Goal: Task Accomplishment & Management: Manage account settings

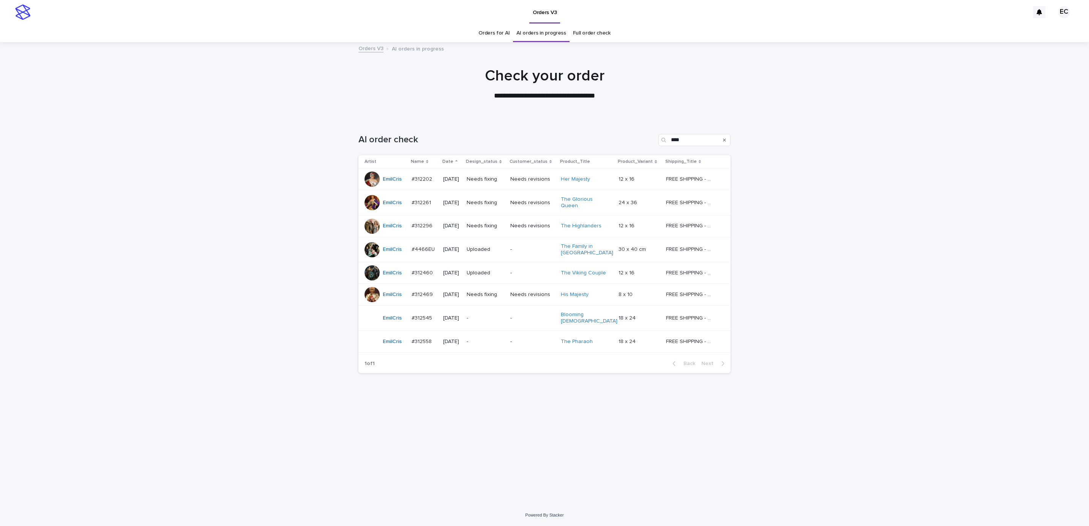
click at [688, 404] on div "Loading... Saving… Loading... Saving… AI order check **** Artist Name Date Desi…" at bounding box center [545, 302] width 380 height 367
click at [504, 315] on p "-" at bounding box center [486, 318] width 38 height 6
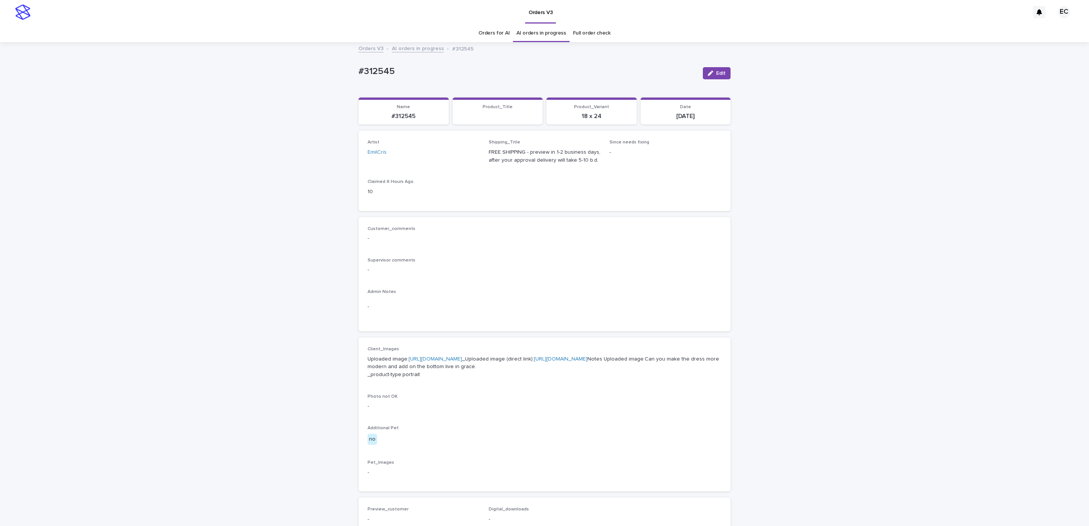
click at [347, 74] on div "Loading... Saving… Loading... Saving… #312545 Edit #312545 Edit Sorry, there wa…" at bounding box center [544, 393] width 1089 height 700
click at [391, 72] on p "#312545" at bounding box center [528, 71] width 338 height 11
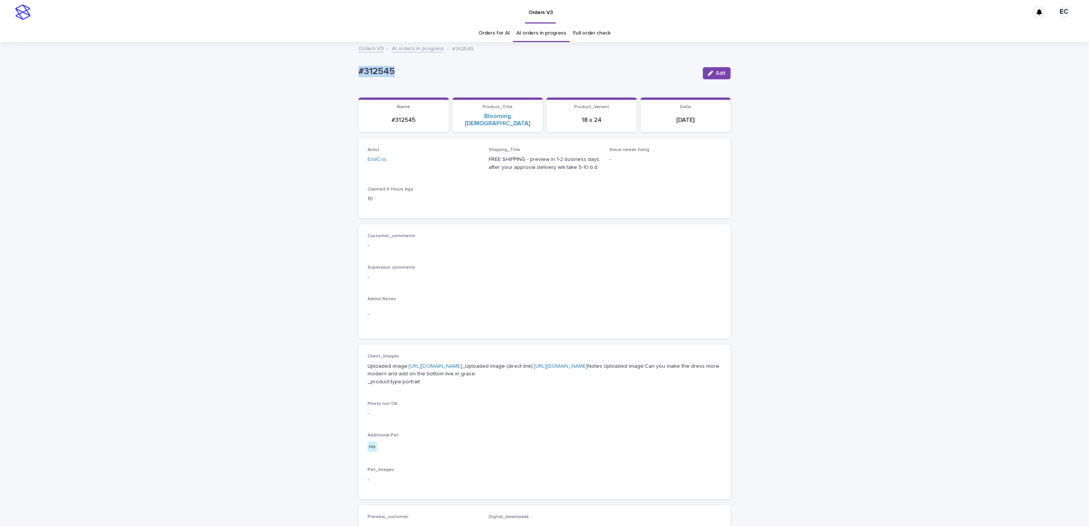
copy p "#312545"
click at [498, 279] on div "Supervisor comments -" at bounding box center [545, 276] width 354 height 22
click at [460, 361] on div "Uploaded image: [URL][DOMAIN_NAME] _Uploaded image (direct link): [URL][DOMAIN_…" at bounding box center [545, 373] width 354 height 25
click at [520, 363] on p "Uploaded image: [URL][DOMAIN_NAME] _Uploaded image (direct link): [URL][DOMAIN_…" at bounding box center [545, 375] width 354 height 24
click at [462, 364] on link "https://cdn.shopify.com-uploadkit.app/s/files/1/0033/4807/0511/files/download.h…" at bounding box center [436, 366] width 54 height 5
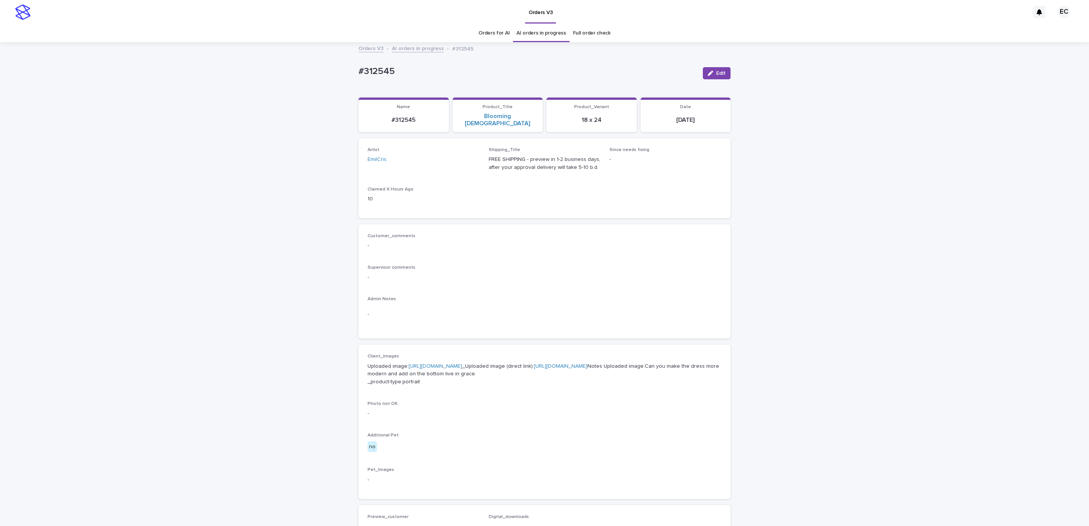
click at [72, 179] on div "Loading... Saving… Loading... Saving… #312545 Edit #312545 Edit Sorry, there wa…" at bounding box center [544, 396] width 1089 height 707
click at [103, 58] on div "Loading... Saving… Loading... Saving… #312545 Edit #312545 Edit Sorry, there wa…" at bounding box center [544, 396] width 1089 height 707
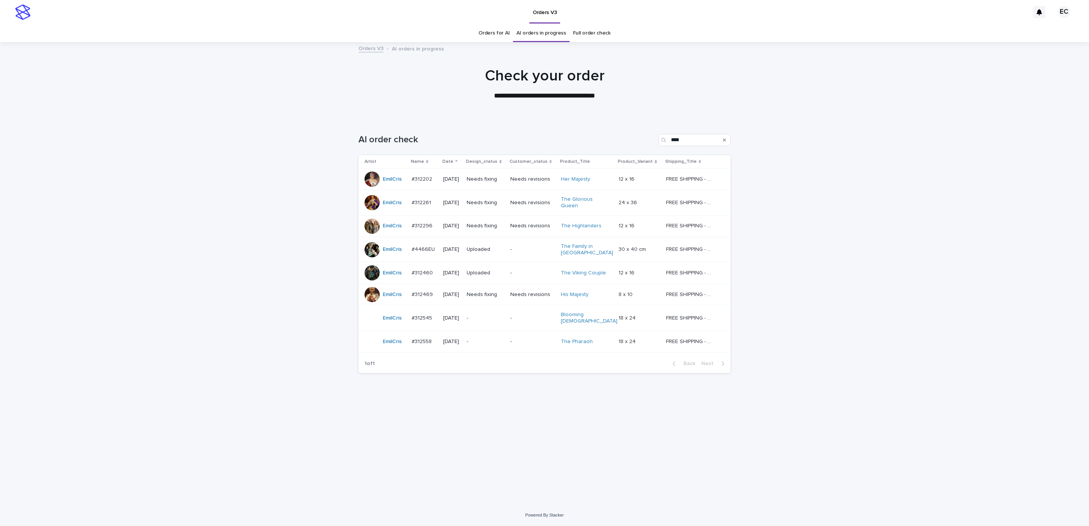
click at [504, 339] on p "-" at bounding box center [486, 342] width 38 height 6
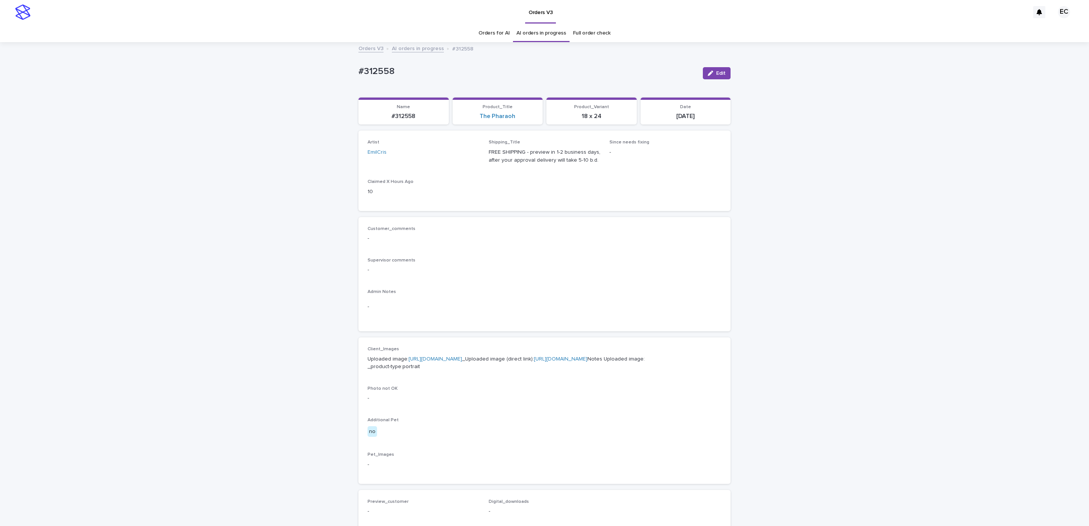
click at [349, 70] on div "Loading... Saving… Loading... Saving… #312558 Edit #312558 Edit Sorry, there wa…" at bounding box center [544, 389] width 1089 height 692
click at [405, 66] on p "#312558" at bounding box center [528, 71] width 338 height 11
copy p "#312558"
click at [475, 295] on div "Admin Notes -" at bounding box center [545, 305] width 354 height 33
click at [443, 357] on link "https://cdn.shopify.com-uploadkit.app/s/files/1/0033/4807/0511/files/download.h…" at bounding box center [436, 359] width 54 height 5
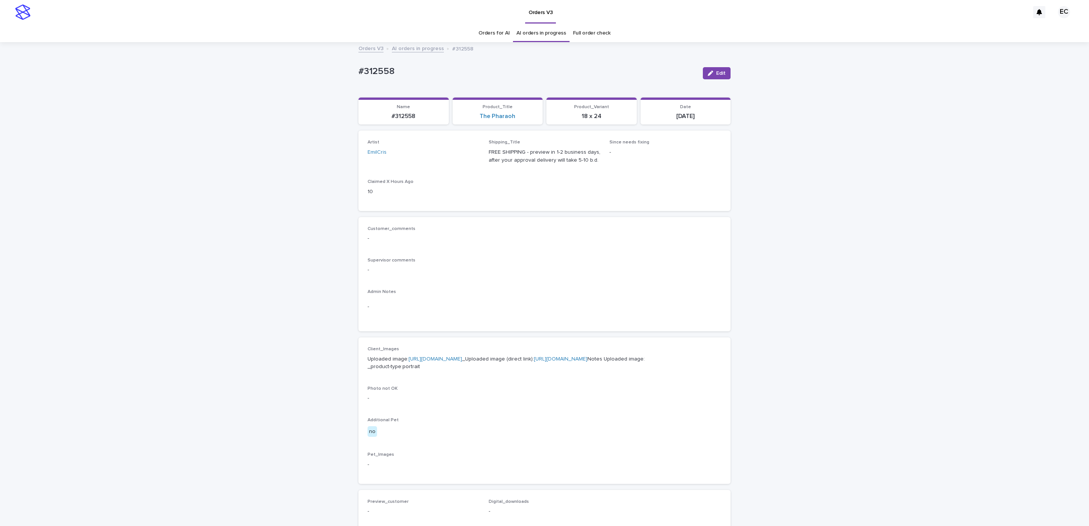
click at [42, 144] on div "Loading... Saving… Loading... Saving… #312558 Edit #312558 Edit Sorry, there wa…" at bounding box center [544, 389] width 1089 height 692
click at [78, 87] on div "Loading... Saving… Loading... Saving… #312558 Edit #312558 Edit Sorry, there wa…" at bounding box center [544, 389] width 1089 height 692
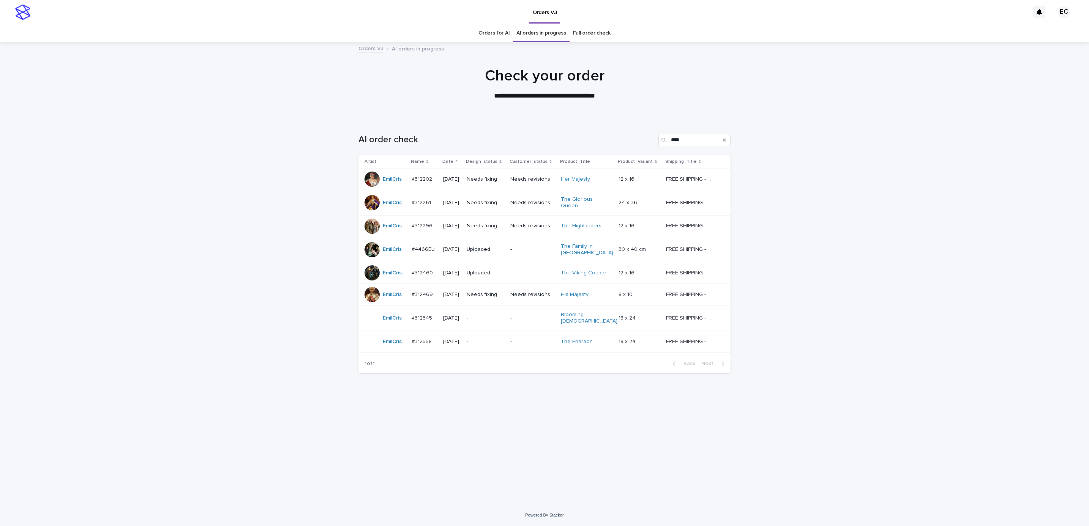
click at [527, 316] on p "-" at bounding box center [533, 318] width 44 height 6
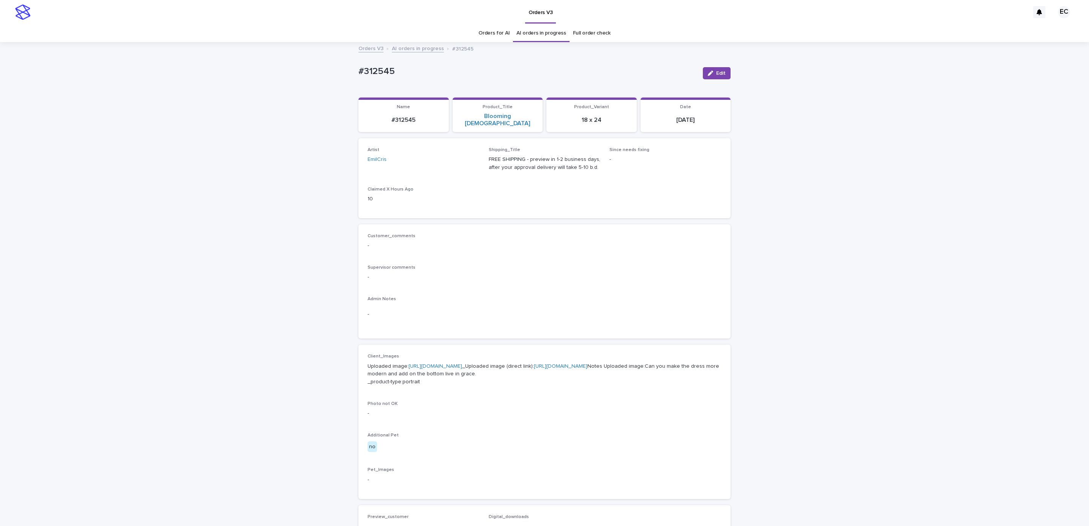
scroll to position [24, 0]
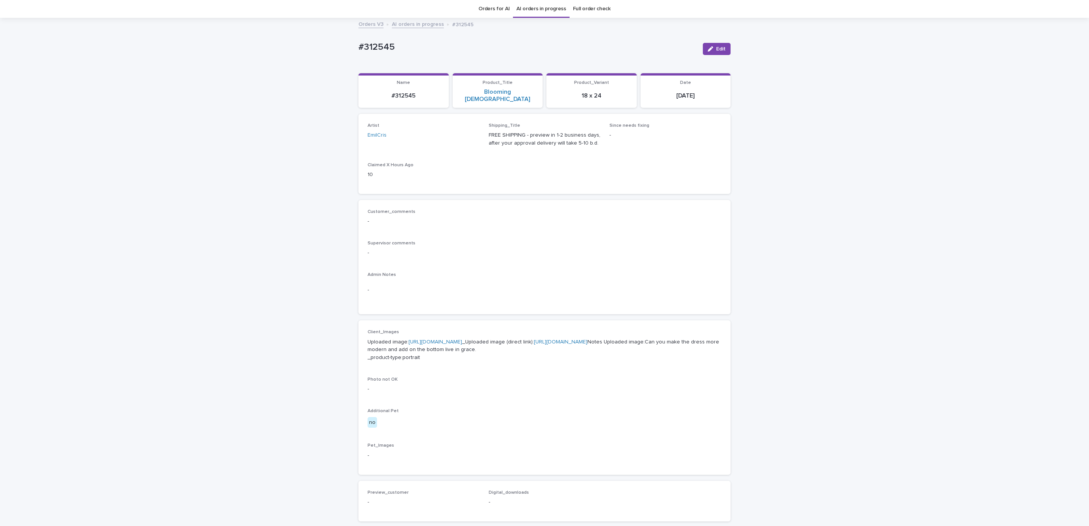
click at [549, 446] on div "Client_Images Uploaded image: https://cdn.shopify.com-uploadkit.app/s/files/1/0…" at bounding box center [545, 398] width 354 height 136
click at [790, 160] on div "Loading... Saving… Loading... Saving… #312545 Edit #312545 Edit Sorry, there wa…" at bounding box center [544, 372] width 1089 height 707
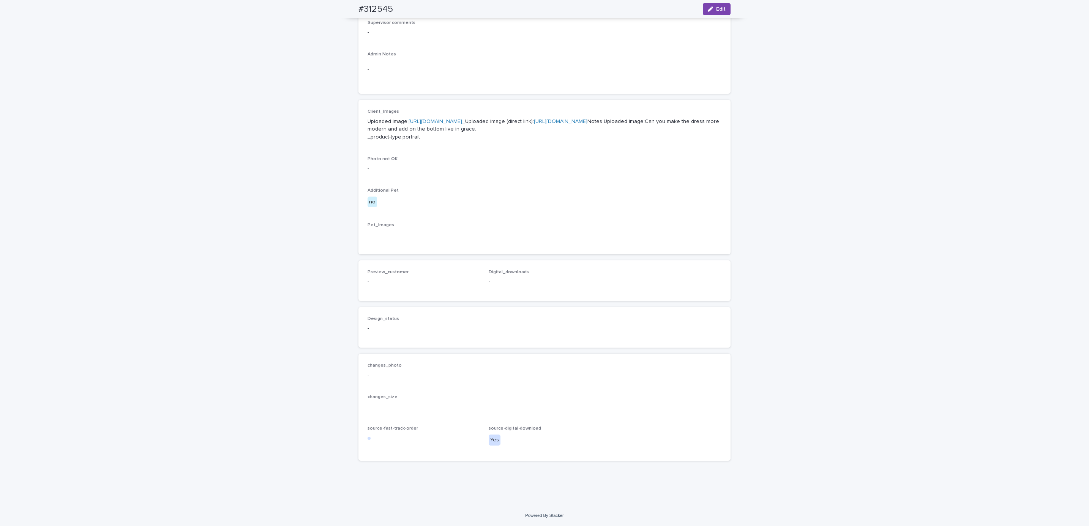
scroll to position [0, 0]
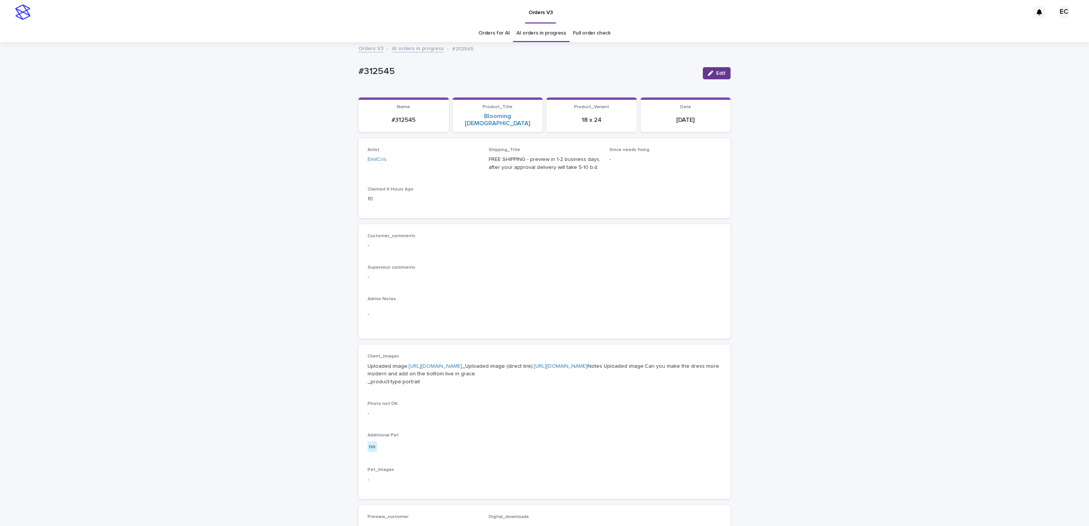
click at [711, 72] on div "button" at bounding box center [712, 73] width 8 height 5
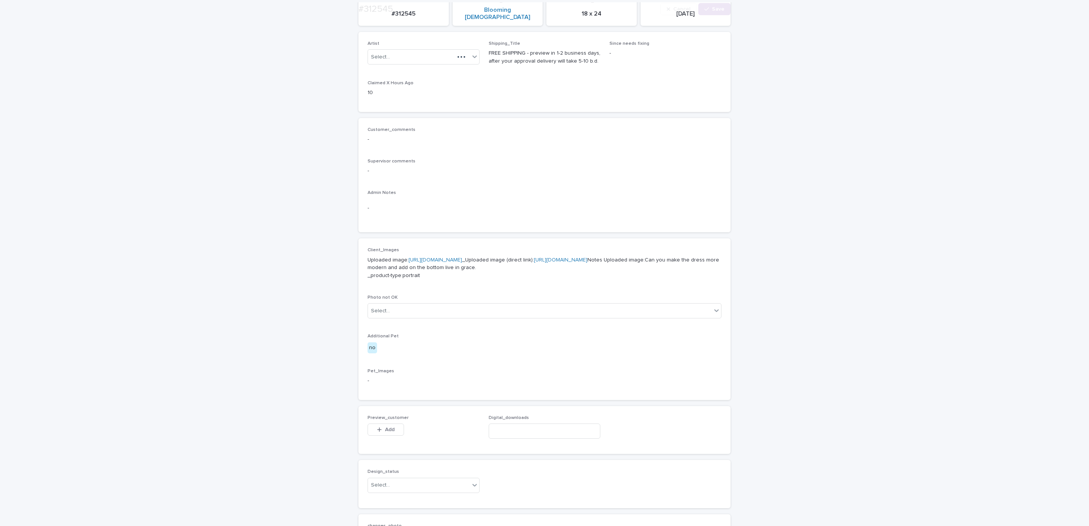
scroll to position [292, 0]
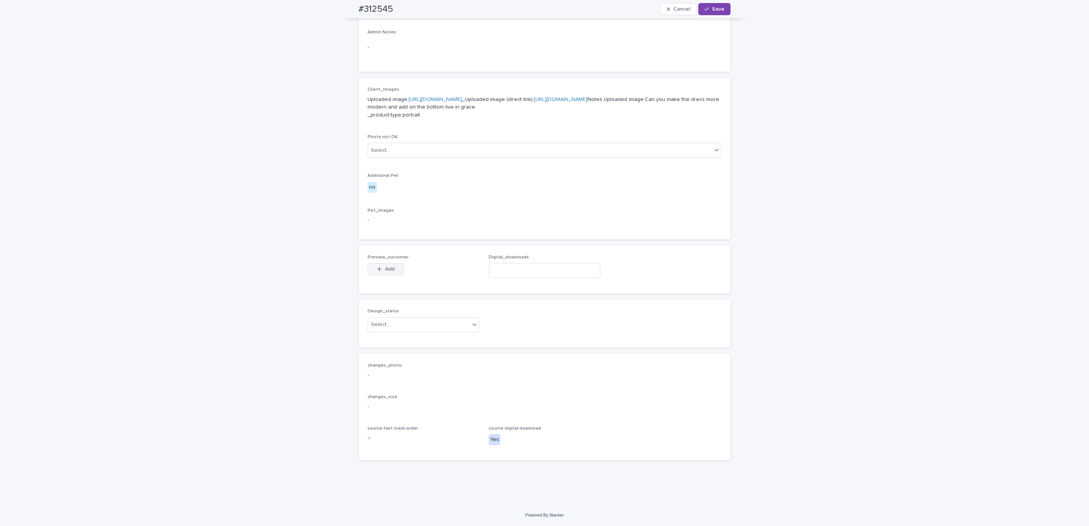
click at [391, 269] on button "Add" at bounding box center [386, 269] width 36 height 12
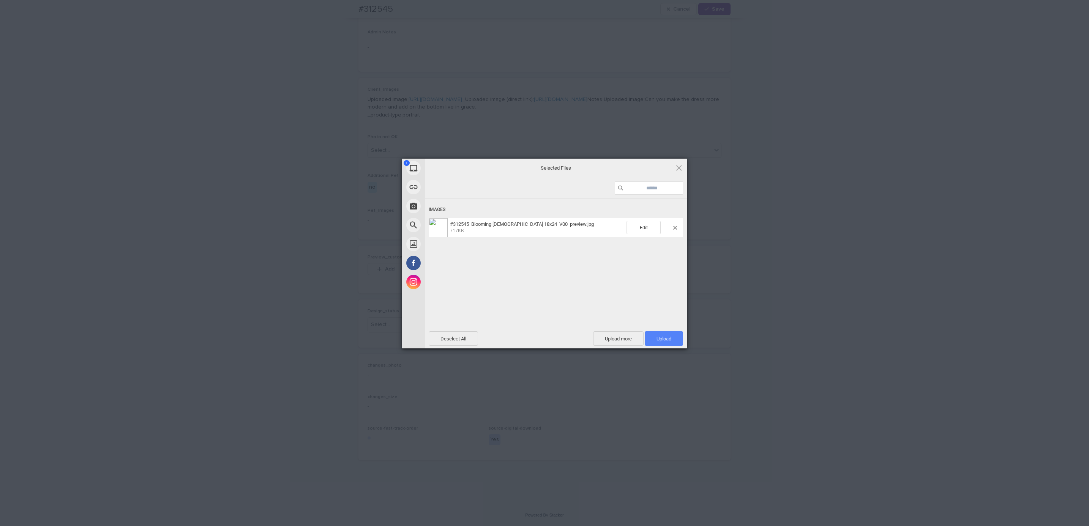
click at [660, 342] on span "Upload 1" at bounding box center [664, 339] width 38 height 14
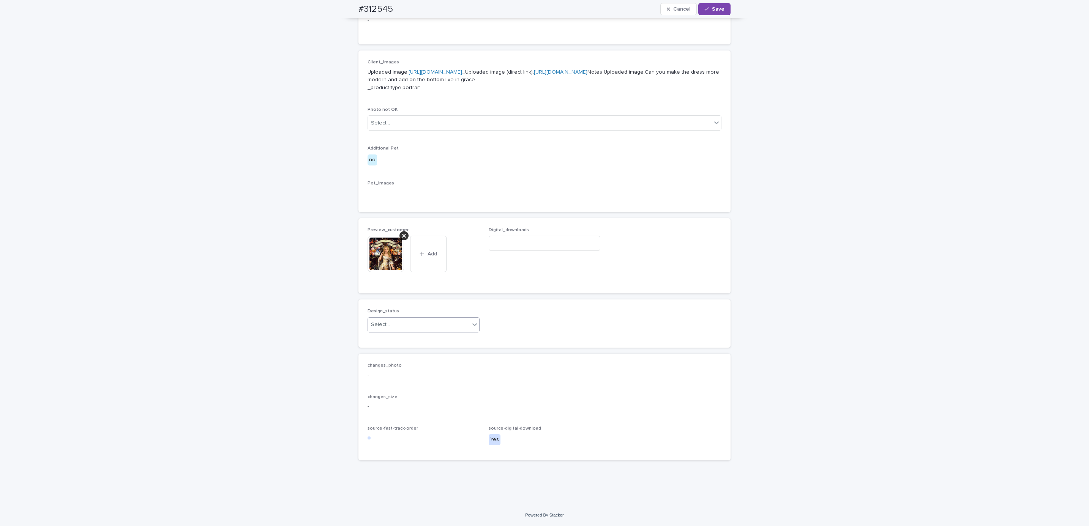
click at [430, 332] on div "Select..." at bounding box center [424, 325] width 112 height 15
click at [428, 349] on div "Uploaded" at bounding box center [419, 353] width 111 height 13
click at [343, 6] on div "#312545 Cancel Save" at bounding box center [544, 9] width 409 height 18
click at [391, 8] on div "#312545 Cancel Save" at bounding box center [545, 9] width 372 height 18
copy h2 "#312545"
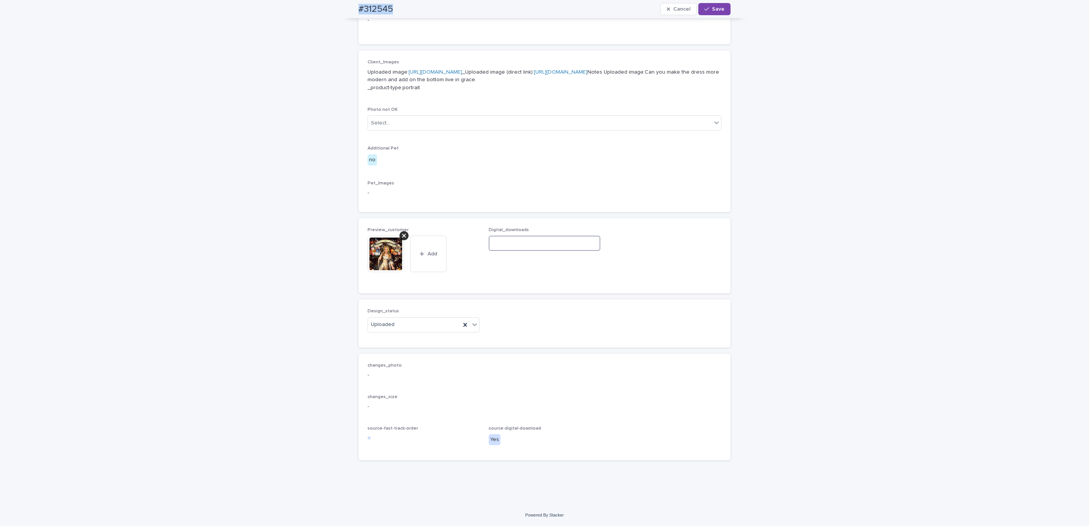
click at [521, 251] on input at bounding box center [545, 243] width 112 height 15
paste input "**********"
type input "**********"
click at [717, 11] on span "Save" at bounding box center [718, 8] width 13 height 5
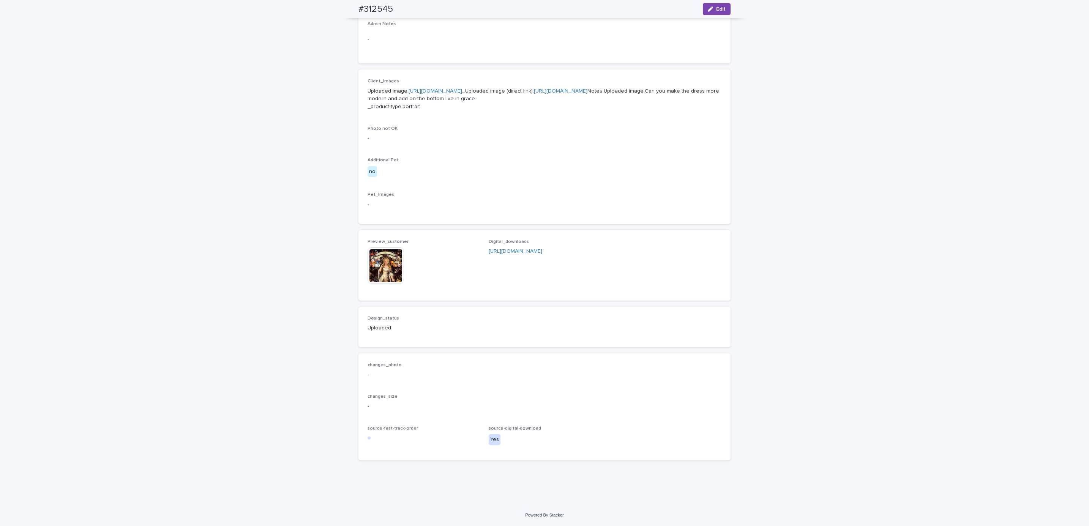
scroll to position [296, 0]
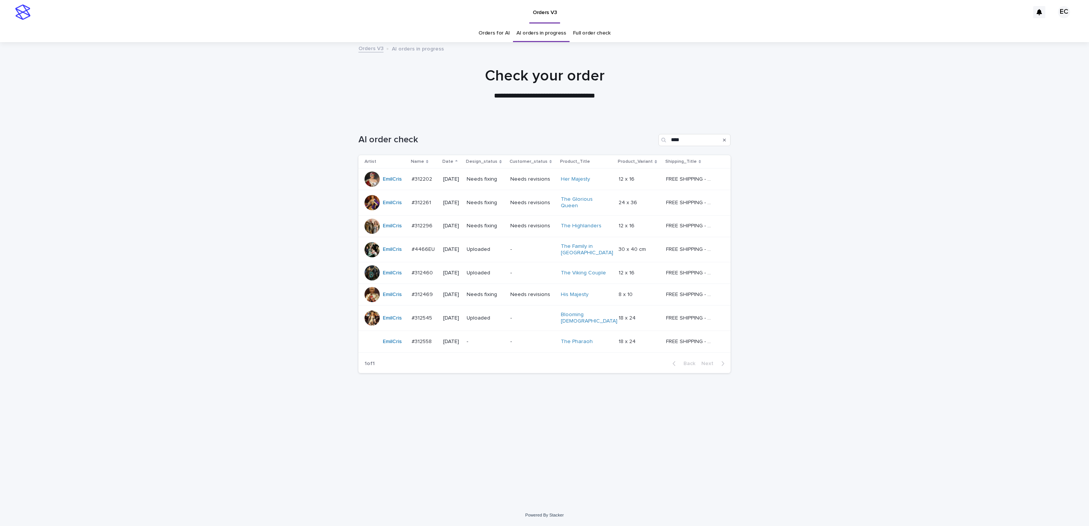
click at [853, 177] on div "Loading... Saving… Loading... Saving… AI order check **** Artist Name Date Desi…" at bounding box center [544, 312] width 1089 height 386
